Goal: Information Seeking & Learning: Learn about a topic

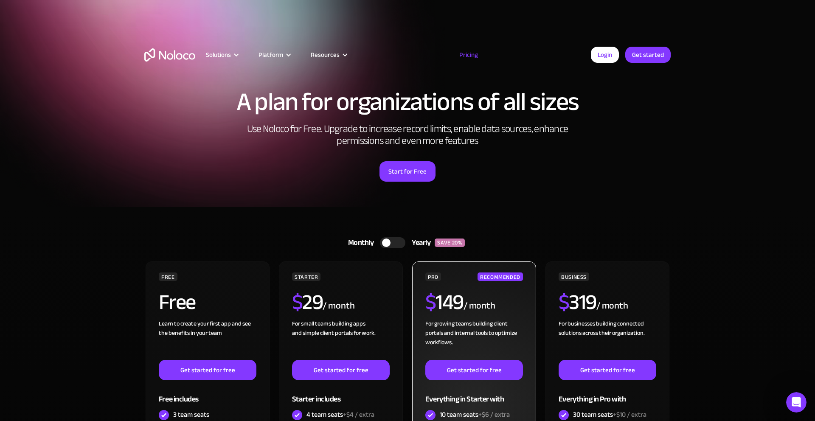
click at [464, 303] on div "/ month" at bounding box center [480, 306] width 32 height 14
click at [440, 292] on h2 "$ 149" at bounding box center [445, 302] width 38 height 21
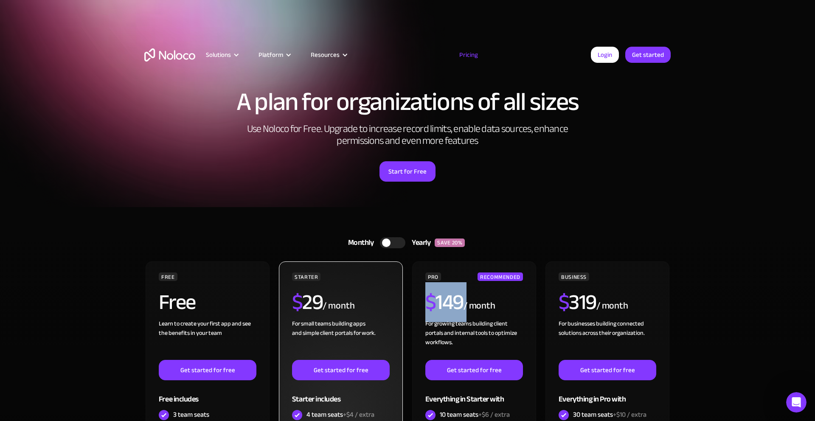
scroll to position [164, 0]
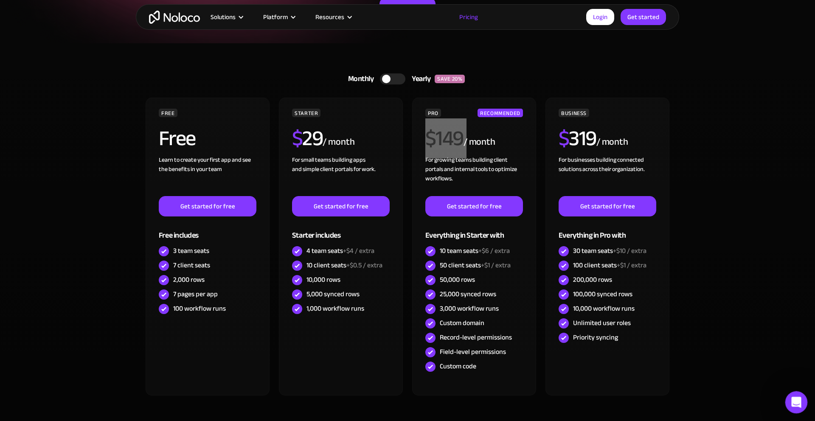
drag, startPoint x: 796, startPoint y: 398, endPoint x: 1578, endPoint y: 782, distance: 871.1
click at [797, 397] on icon "Open Intercom Messenger" at bounding box center [796, 402] width 14 height 14
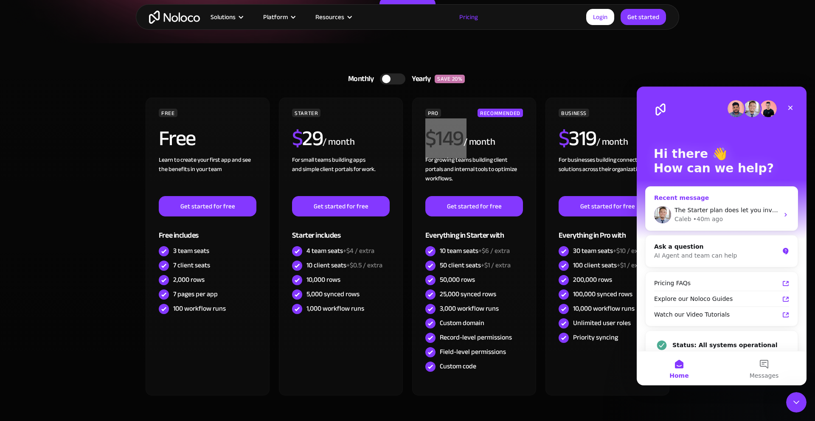
click at [702, 217] on div "• 40m ago" at bounding box center [709, 219] width 30 height 9
click at [785, 212] on icon "Intercom messenger" at bounding box center [786, 215] width 7 height 7
click at [788, 214] on icon "Intercom messenger" at bounding box center [786, 215] width 7 height 7
click at [788, 214] on div "Intercom messenger" at bounding box center [722, 236] width 170 height 299
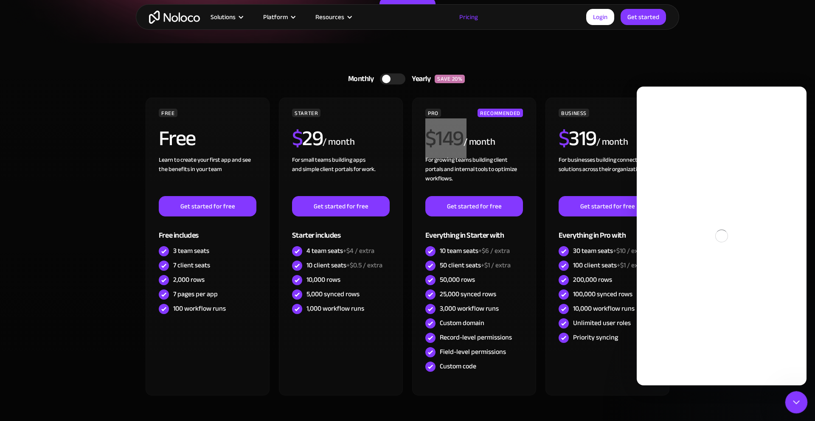
click at [798, 399] on icon "Close Intercom Messenger" at bounding box center [795, 401] width 10 height 10
